Goal: Task Accomplishment & Management: Use online tool/utility

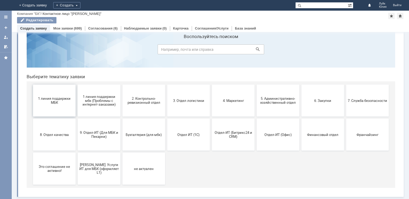
scroll to position [18, 0]
click at [109, 171] on span "Я. Услуги ИТ для МБК (оформляет L1)" at bounding box center [98, 169] width 39 height 12
click at [105, 166] on span "Я. Услуги ИТ для МБК (оформляет L1)" at bounding box center [98, 169] width 39 height 12
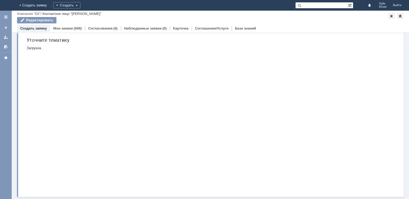
scroll to position [0, 0]
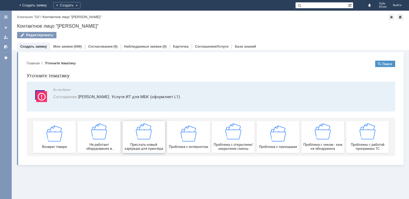
click at [146, 144] on span "Прислать новый картридж для принтера" at bounding box center [143, 147] width 39 height 8
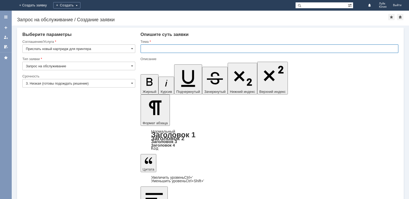
click at [156, 51] on input "text" at bounding box center [270, 48] width 258 height 9
